Goal: Task Accomplishment & Management: Complete application form

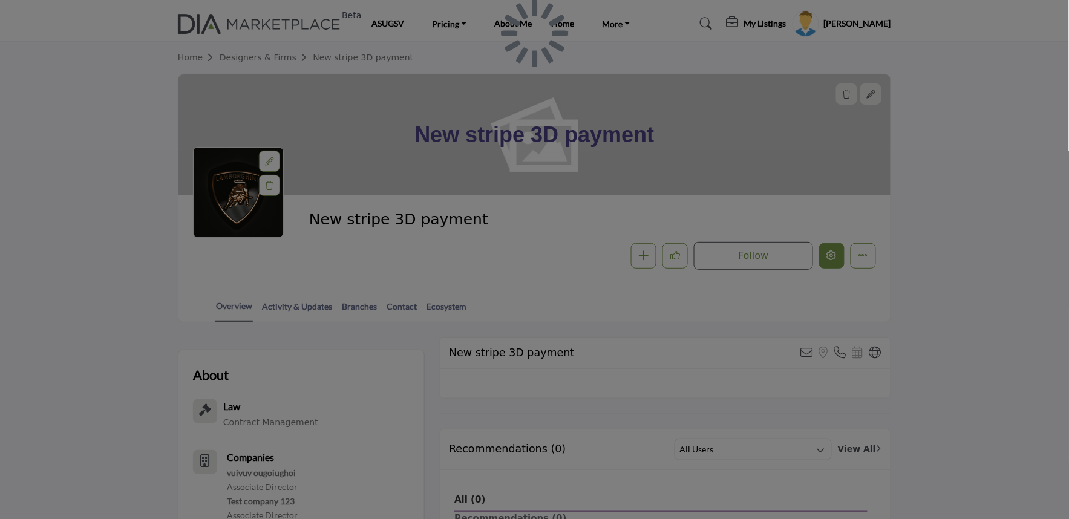
click at [830, 255] on div at bounding box center [534, 259] width 1069 height 519
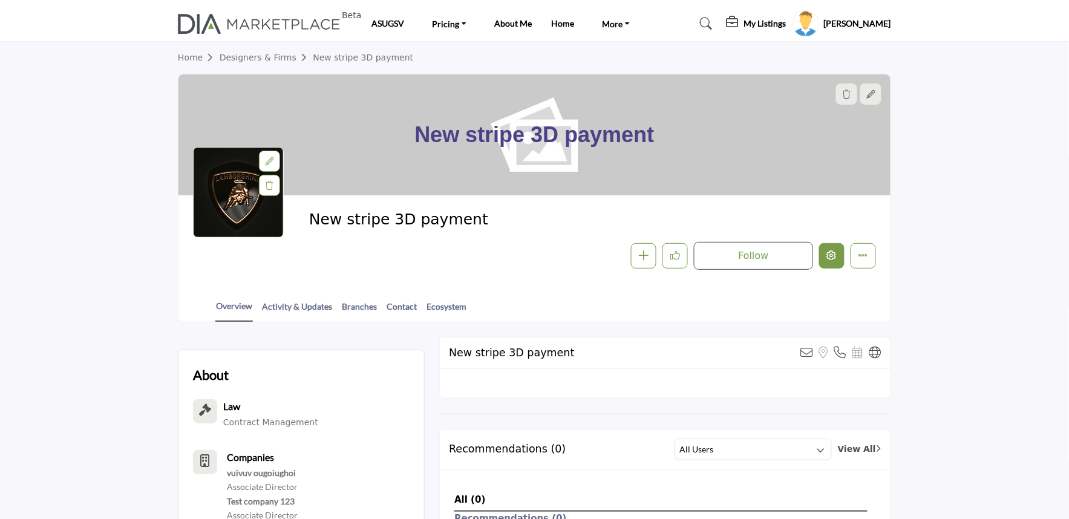
click at [827, 255] on icon "Edit company" at bounding box center [832, 255] width 10 height 10
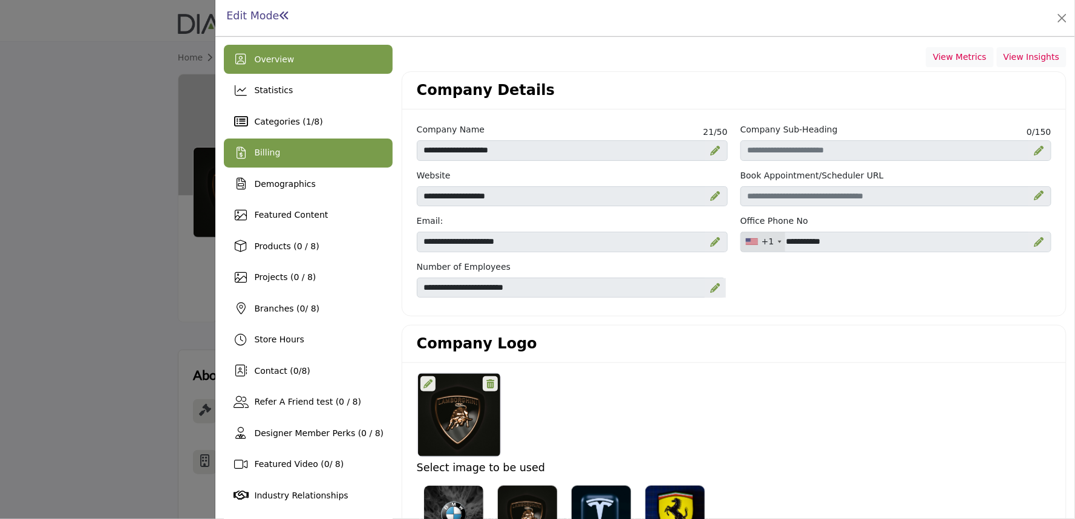
click at [302, 147] on div "Billing" at bounding box center [308, 153] width 169 height 29
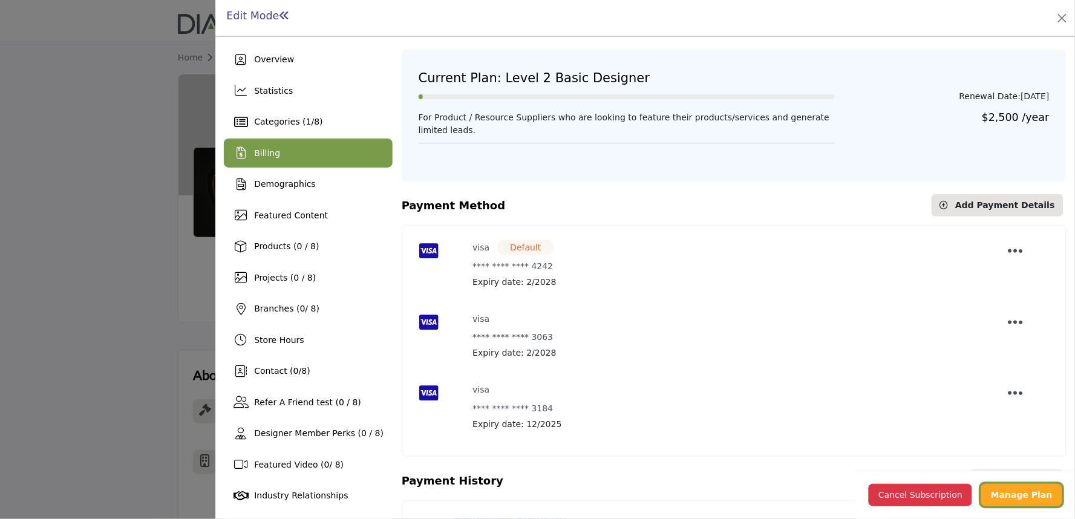
click at [1023, 490] on b "Manage Plan" at bounding box center [1022, 495] width 62 height 10
click at [285, 151] on div "Billing" at bounding box center [308, 153] width 169 height 29
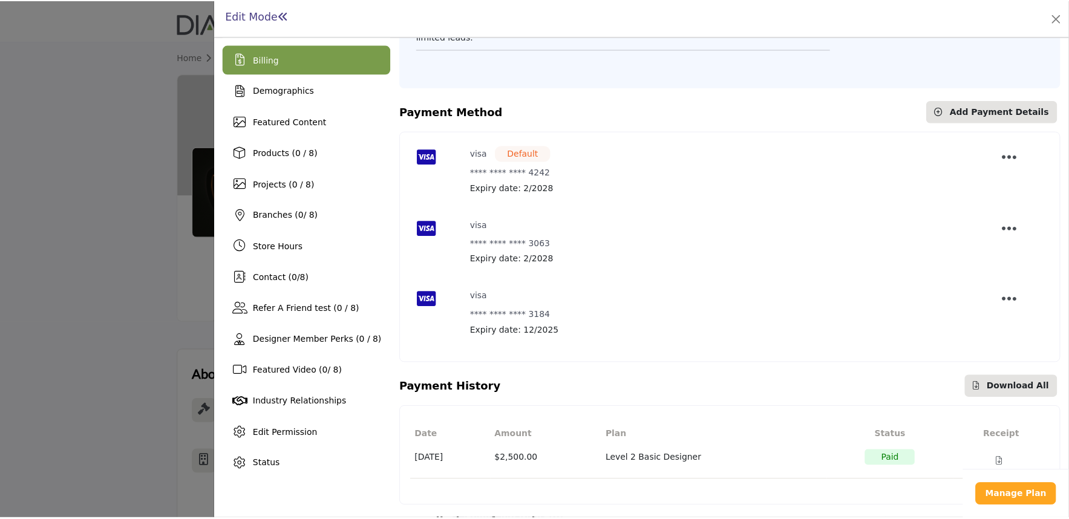
scroll to position [140, 0]
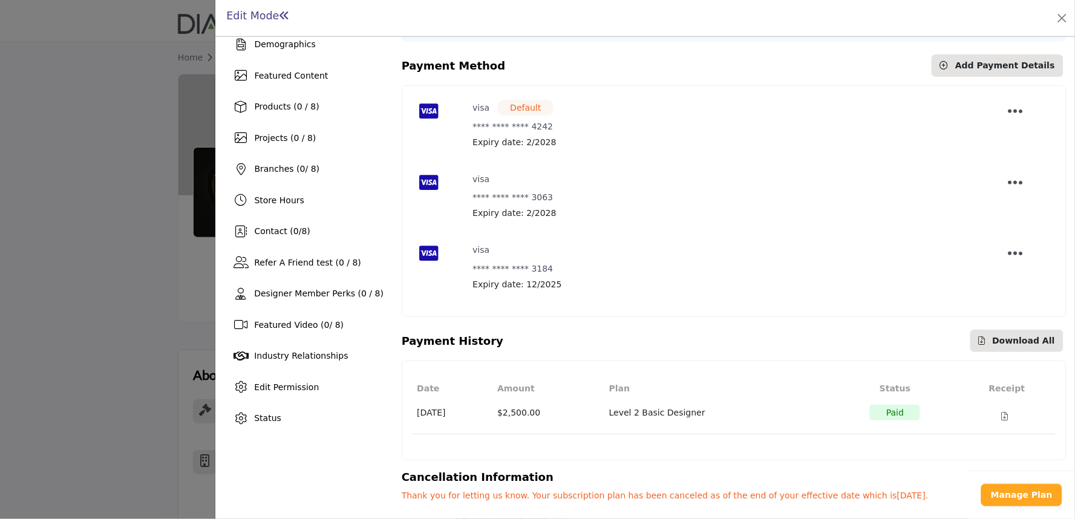
click at [188, 213] on div at bounding box center [537, 259] width 1075 height 519
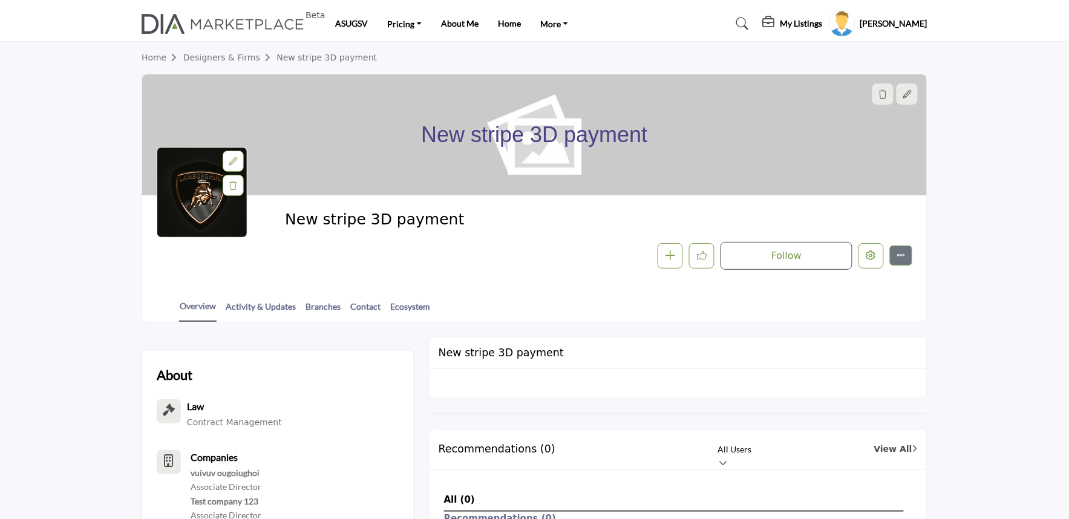
click at [777, 22] on icon at bounding box center [770, 22] width 15 height 12
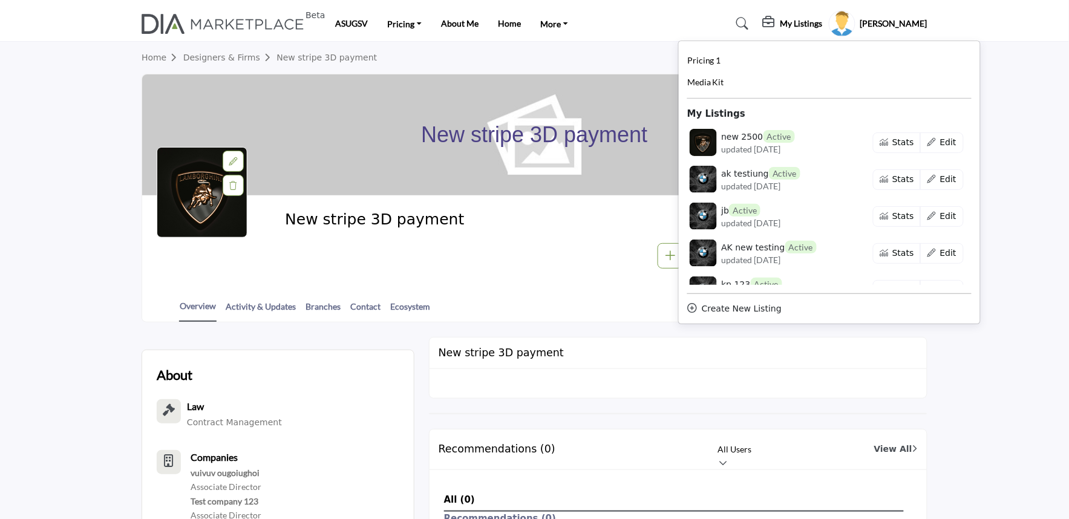
click at [749, 312] on div "Create New Listing" at bounding box center [829, 308] width 284 height 13
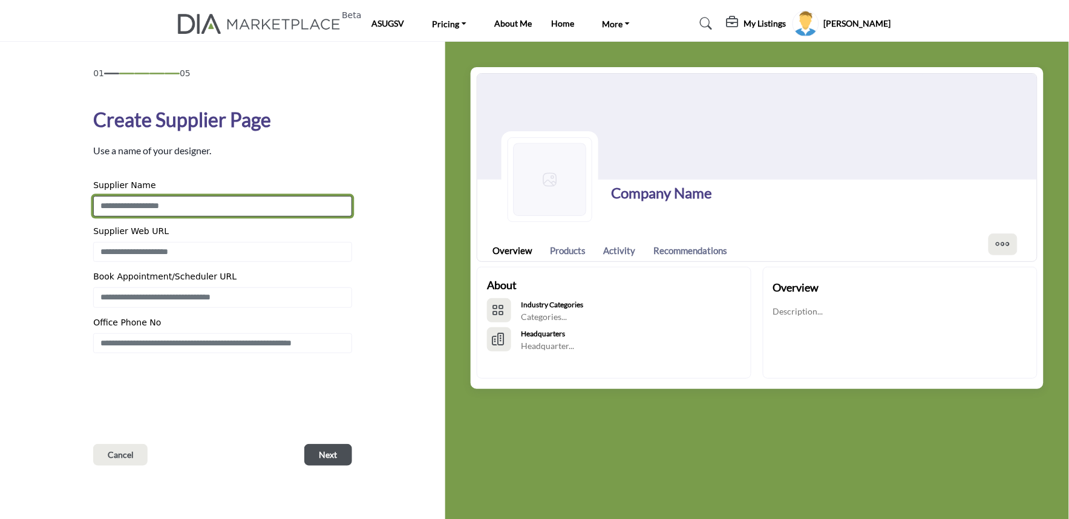
click at [148, 207] on input "Enter Supplier Name" at bounding box center [222, 206] width 259 height 21
type input "**********"
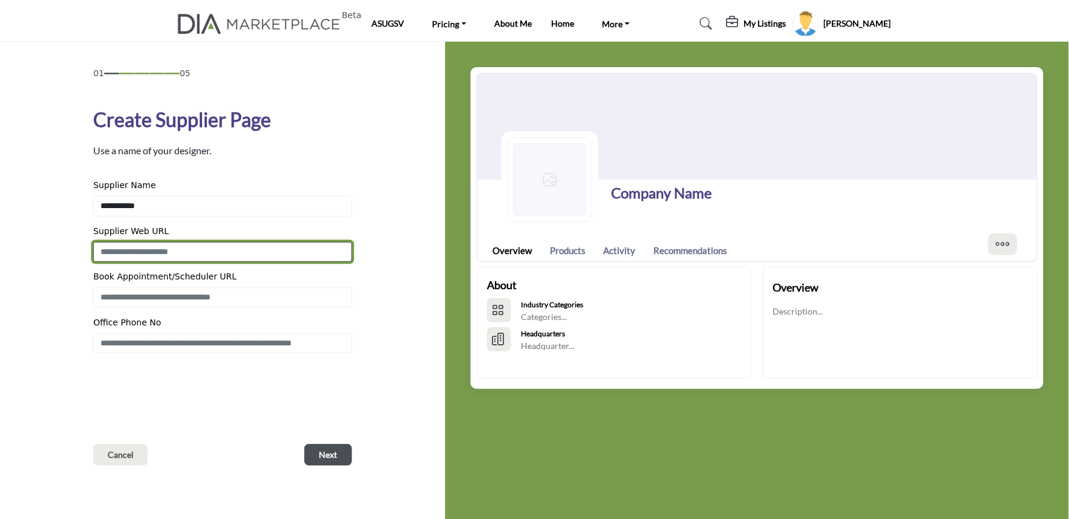
click at [159, 250] on input "Enter Supplier Web URL" at bounding box center [222, 252] width 259 height 21
click at [140, 257] on input "**********" at bounding box center [222, 252] width 259 height 21
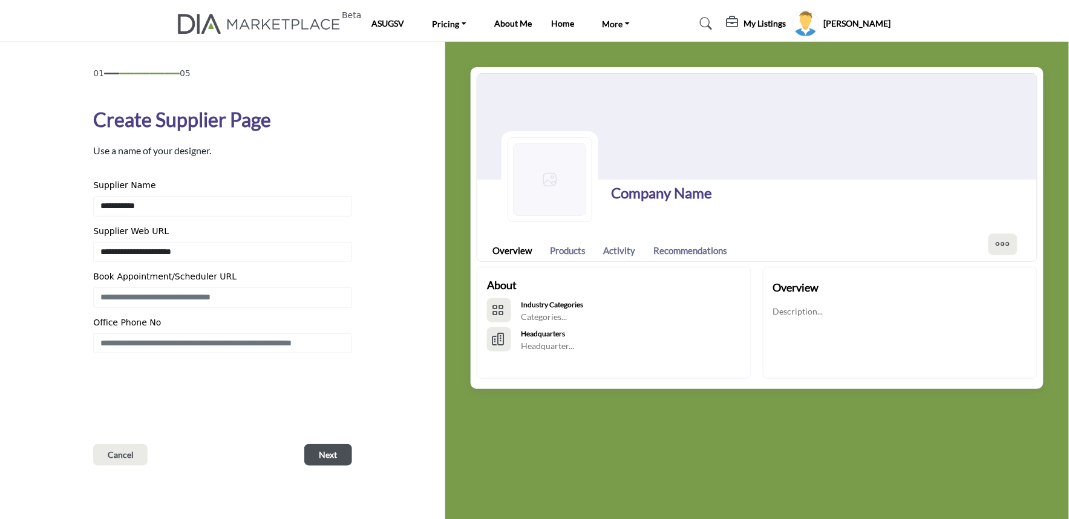
click at [67, 317] on div "01 05 Create Supplier Page Use a name of your designer." at bounding box center [222, 266] width 407 height 399
drag, startPoint x: 166, startPoint y: 207, endPoint x: 0, endPoint y: 204, distance: 165.8
click at [0, 204] on div "01 05 Create Supplier Page Cancel" at bounding box center [222, 301] width 445 height 519
click at [2, 297] on div "01 05 Create Supplier Page Cancel" at bounding box center [222, 301] width 445 height 519
click at [163, 180] on div "Supplier Name" at bounding box center [222, 187] width 259 height 17
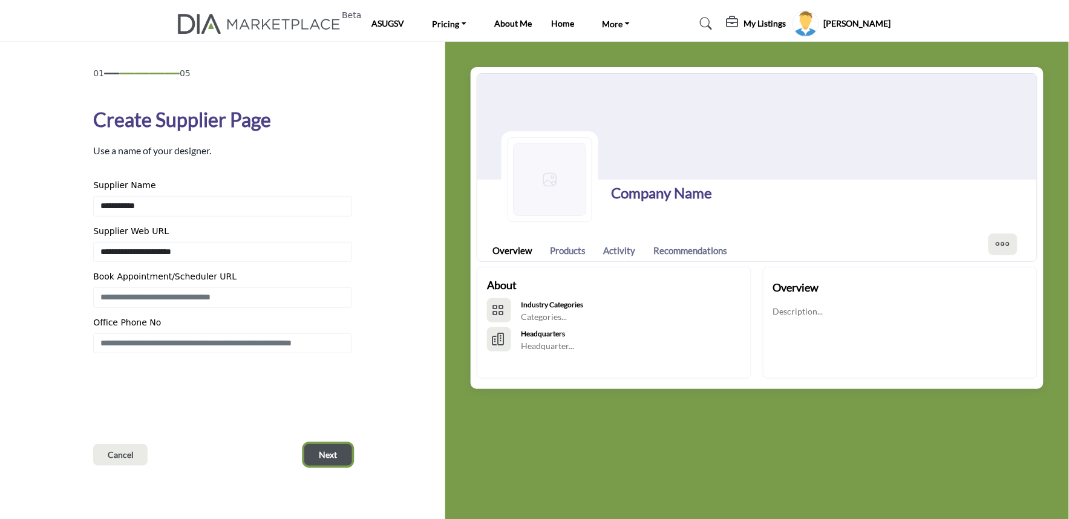
click at [310, 455] on button "Next" at bounding box center [328, 455] width 48 height 22
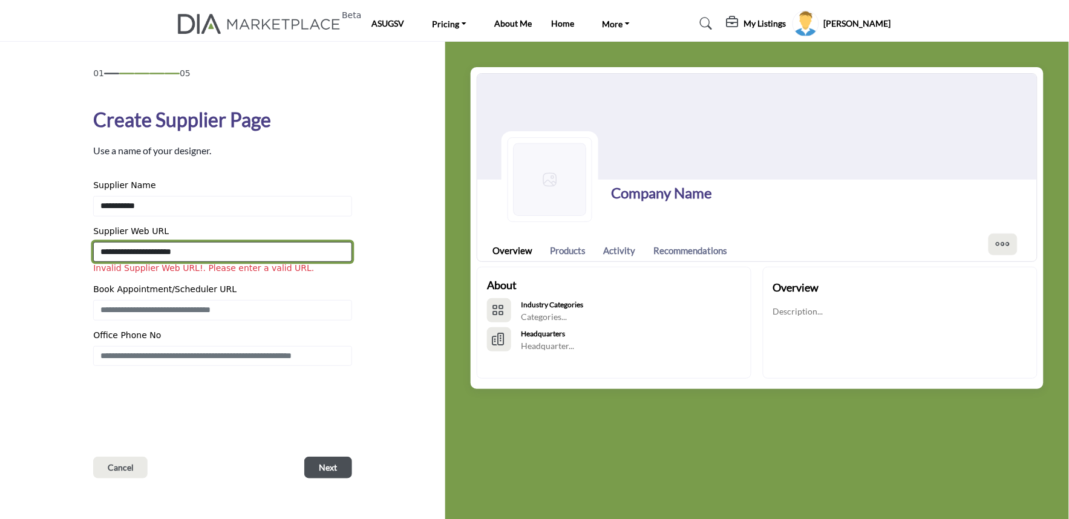
click at [134, 254] on input "**********" at bounding box center [222, 252] width 259 height 21
click at [146, 249] on input "**********" at bounding box center [222, 252] width 259 height 21
click at [190, 249] on input "**********" at bounding box center [222, 252] width 259 height 21
type input "**********"
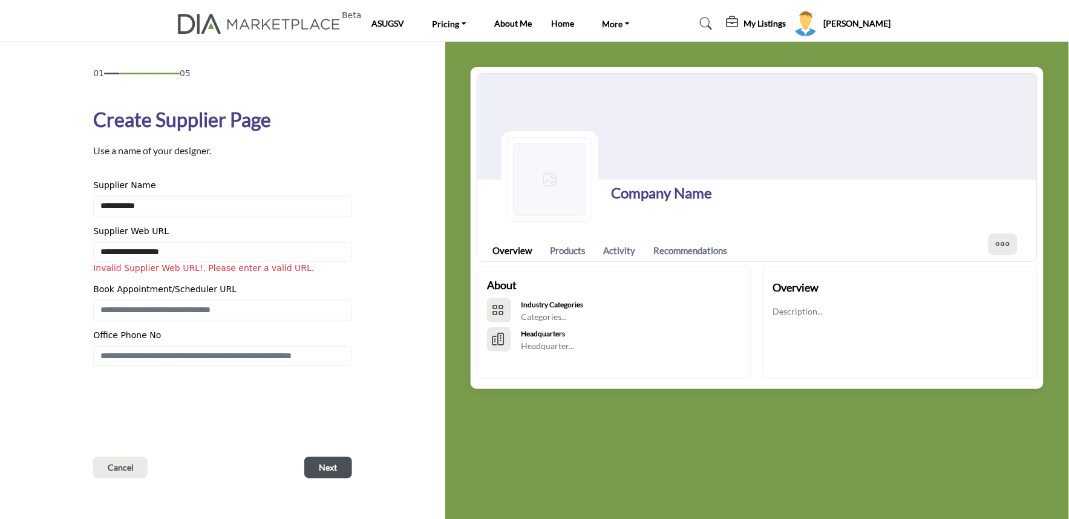
click at [183, 378] on div "01 05 Create Supplier Page Use a name of your designer. Cancel" at bounding box center [222, 272] width 259 height 411
click at [319, 468] on span "Next" at bounding box center [328, 468] width 18 height 12
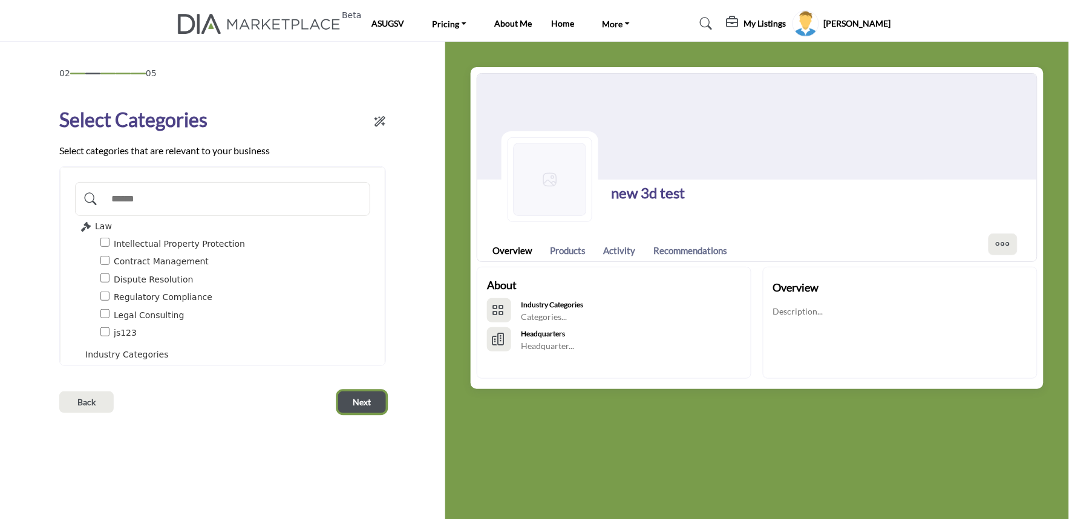
click at [359, 408] on span "Next" at bounding box center [362, 402] width 18 height 12
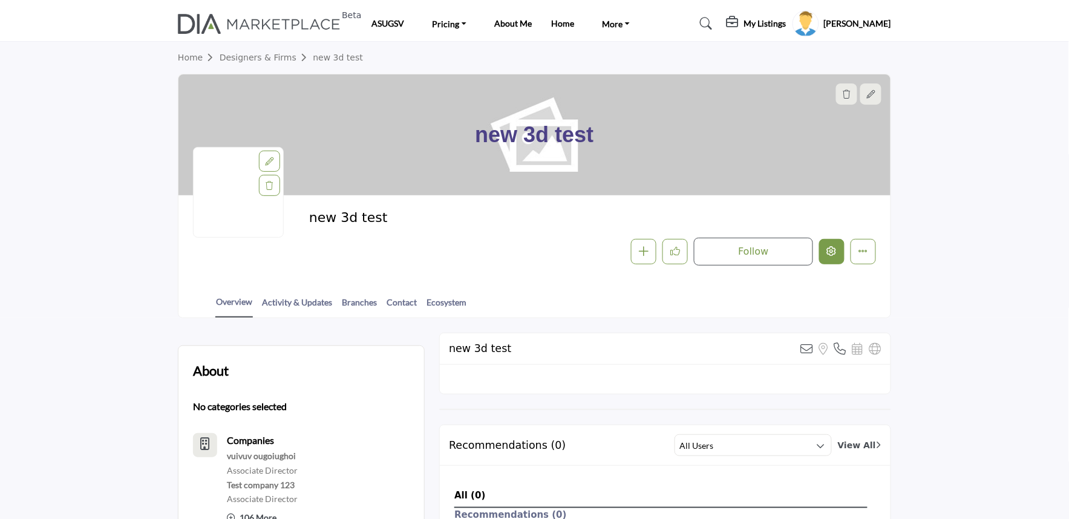
click at [841, 249] on button "Edit company" at bounding box center [831, 251] width 25 height 25
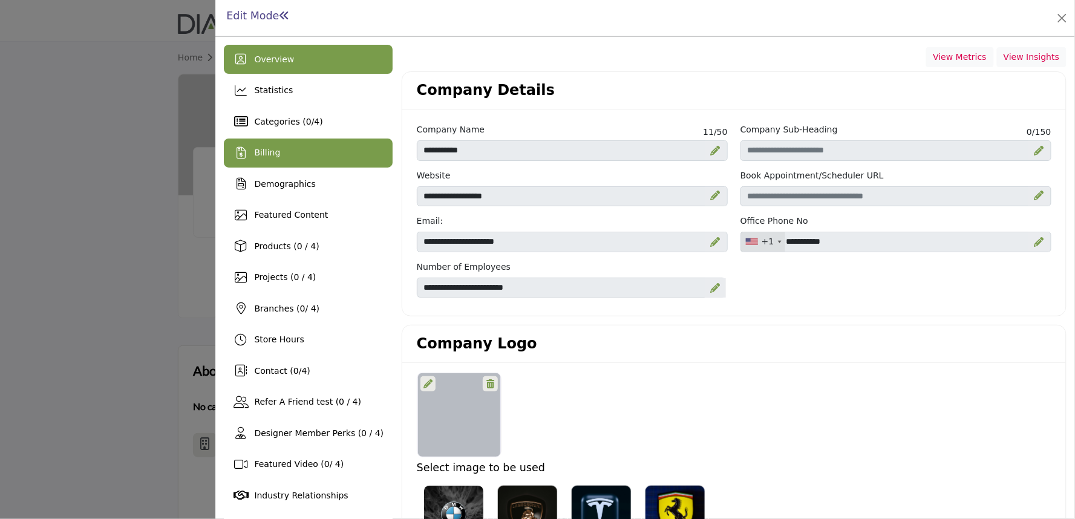
click at [258, 158] on div "Billing" at bounding box center [267, 152] width 26 height 13
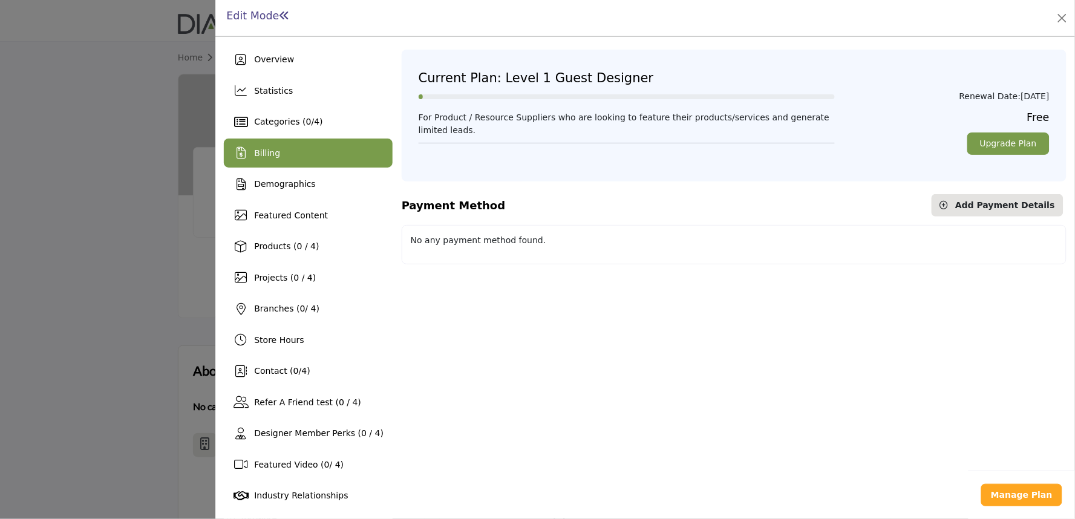
click at [1028, 510] on div "Manage Plan" at bounding box center [1021, 495] width 106 height 48
click at [1023, 499] on b "Manage Plan" at bounding box center [1022, 495] width 62 height 10
click at [1018, 493] on b "Manage Plan" at bounding box center [1022, 495] width 62 height 10
click at [275, 154] on span "Billing" at bounding box center [267, 153] width 26 height 10
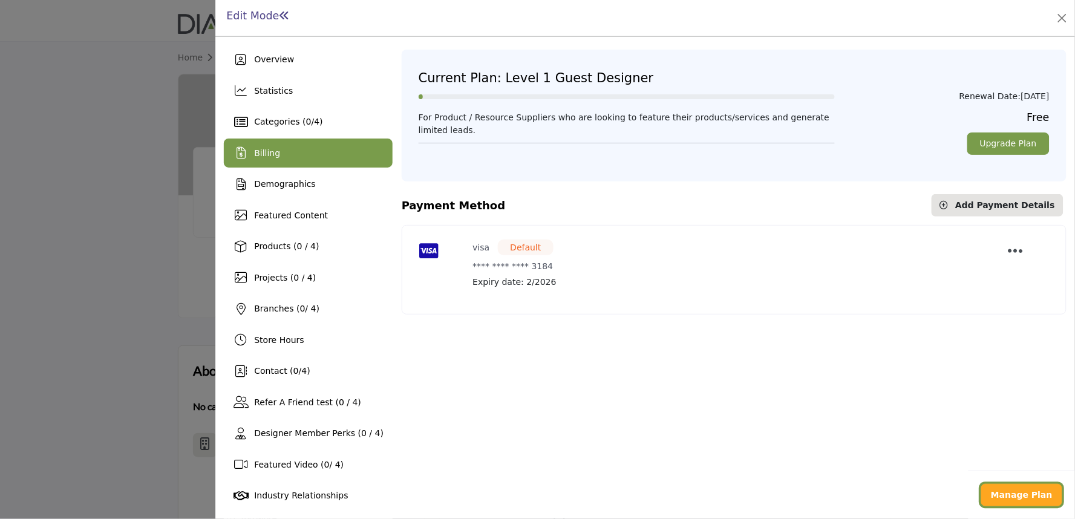
click at [1002, 494] on b "Manage Plan" at bounding box center [1022, 495] width 62 height 10
click at [260, 158] on div "Billing" at bounding box center [267, 153] width 26 height 13
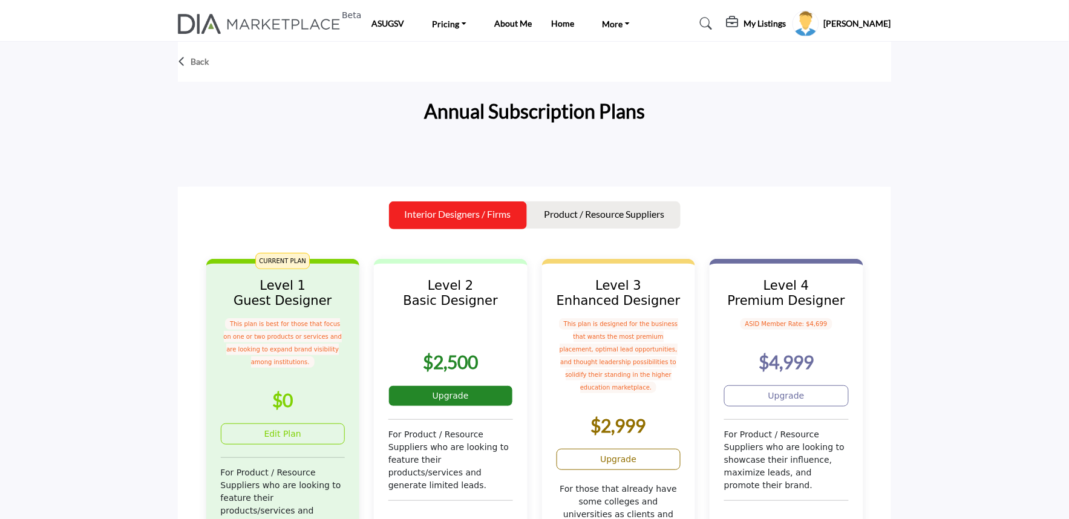
click at [422, 395] on link "Upgrade" at bounding box center [450, 395] width 125 height 21
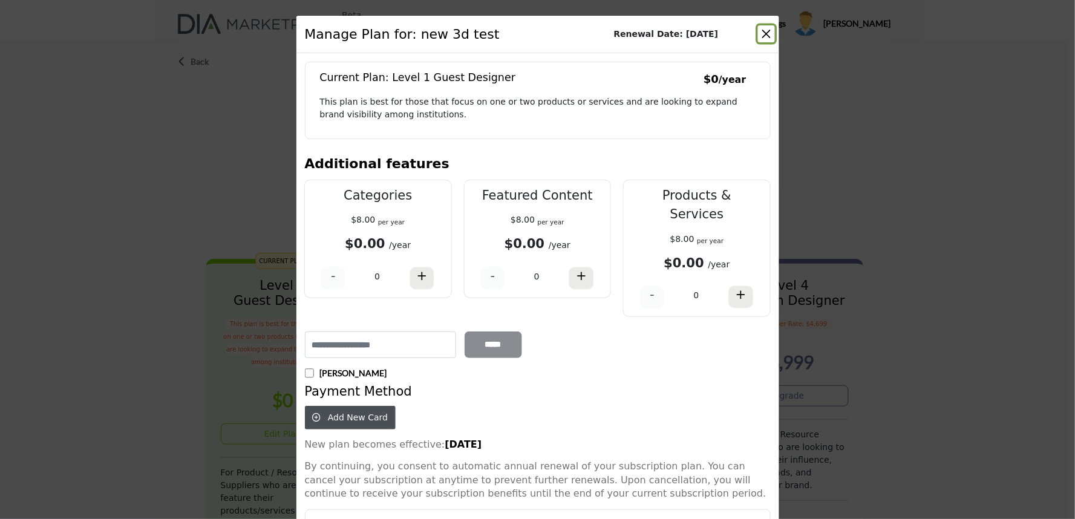
click at [762, 31] on button "Close" at bounding box center [766, 33] width 17 height 17
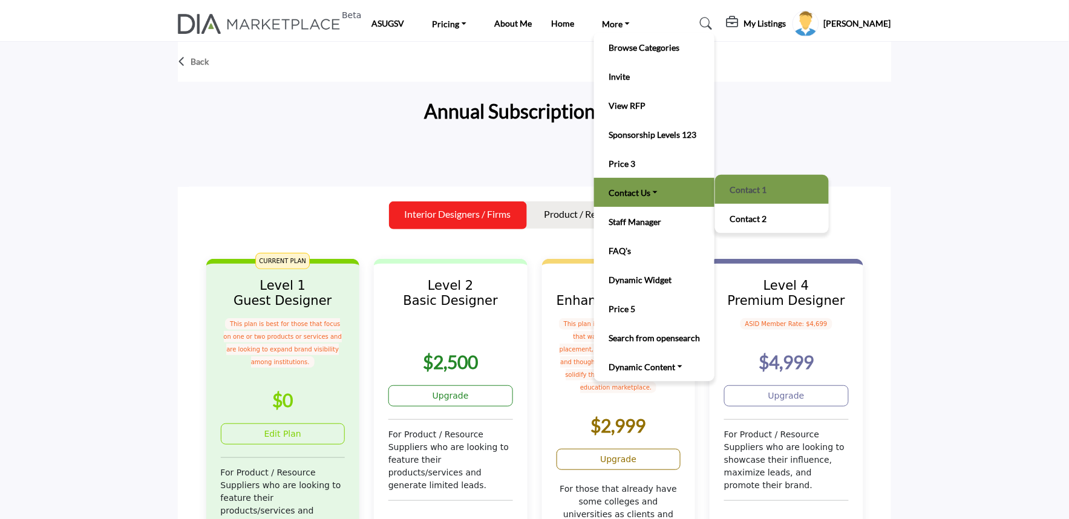
click at [754, 191] on link "Contact 1" at bounding box center [772, 189] width 102 height 17
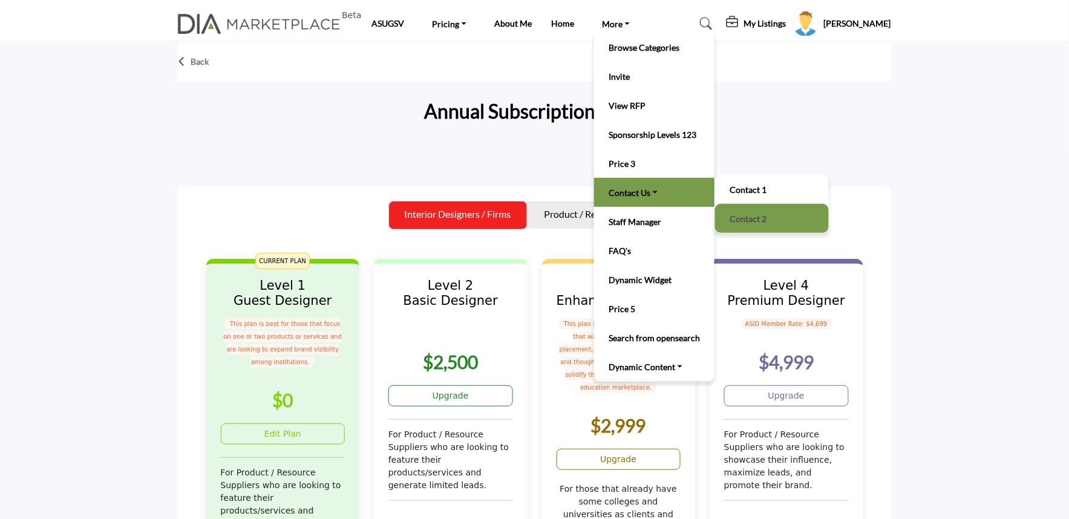
click at [737, 214] on link "Contact 2" at bounding box center [772, 218] width 102 height 17
